Goal: Task Accomplishment & Management: Use online tool/utility

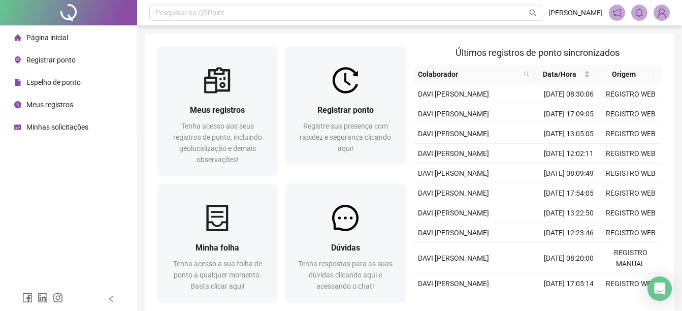
click at [57, 62] on span "Registrar ponto" at bounding box center [50, 60] width 49 height 8
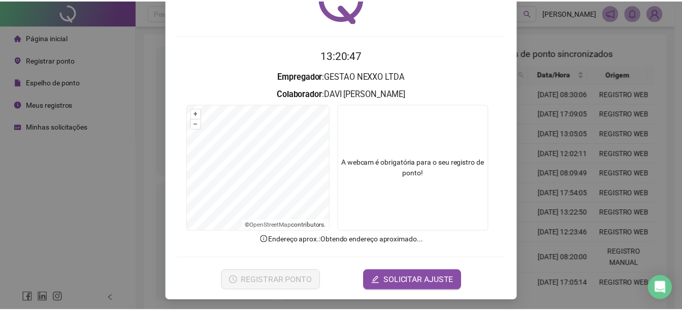
scroll to position [64, 0]
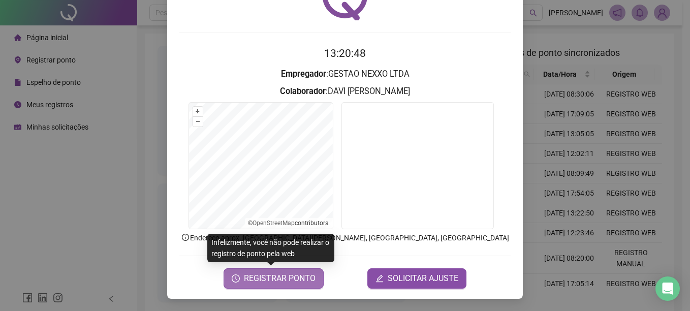
click at [299, 280] on span "REGISTRAR PONTO" at bounding box center [280, 278] width 72 height 12
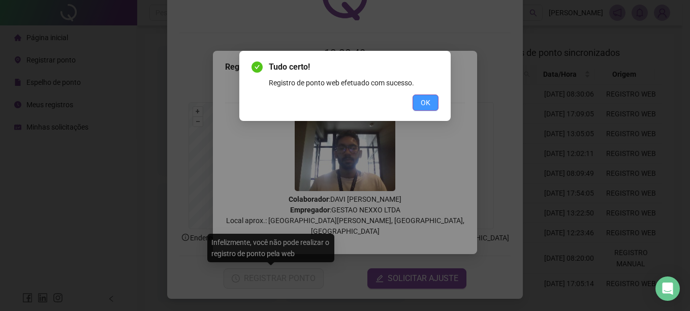
click at [429, 105] on span "OK" at bounding box center [426, 102] width 10 height 11
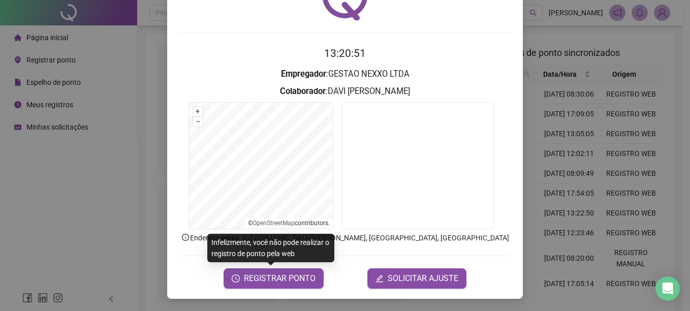
click at [569, 117] on div "Registro de ponto web 13:20:51 Empregador : GESTAO NEXXO LTDA Colaborador : [PE…" at bounding box center [345, 155] width 690 height 311
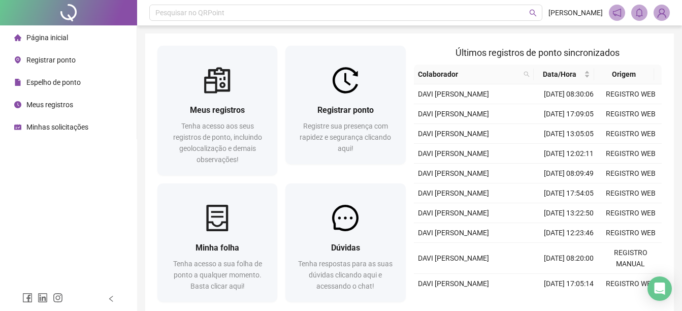
click at [41, 31] on div "Página inicial" at bounding box center [41, 37] width 54 height 20
click at [37, 64] on span "Registrar ponto" at bounding box center [50, 60] width 49 height 8
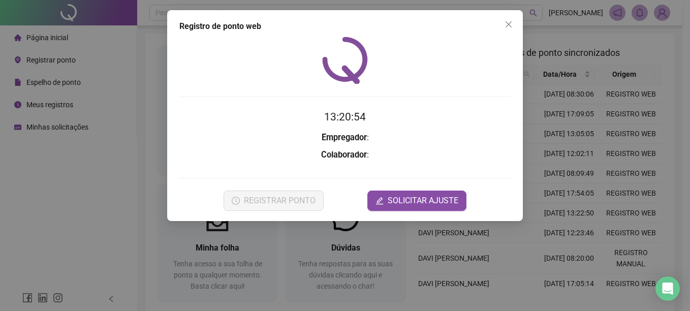
click at [45, 37] on div "Registro de ponto web 13:20:54 Empregador : Colaborador : REGISTRAR PONTO SOLIC…" at bounding box center [345, 155] width 690 height 311
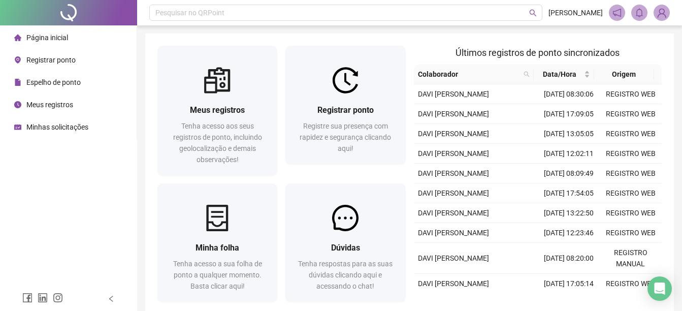
click at [43, 78] on span "Espelho de ponto" at bounding box center [53, 82] width 54 height 8
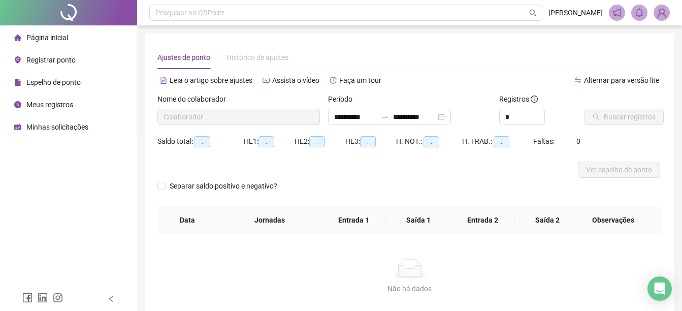
type input "**********"
click at [55, 39] on span "Página inicial" at bounding box center [47, 38] width 42 height 8
